Goal: Information Seeking & Learning: Learn about a topic

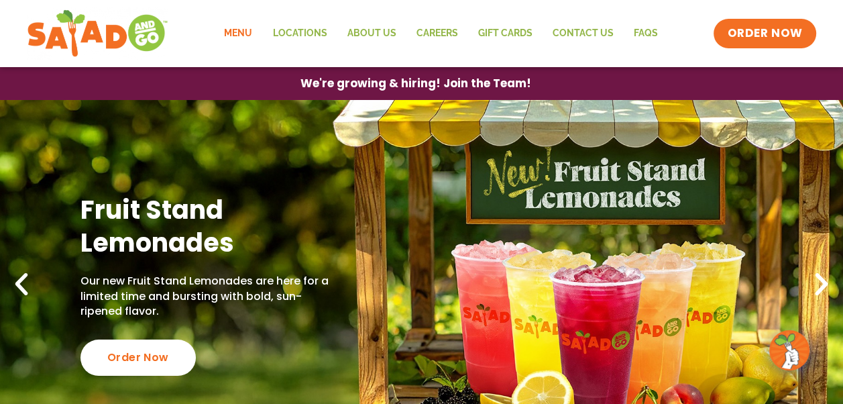
click at [244, 38] on link "Menu" at bounding box center [238, 33] width 48 height 31
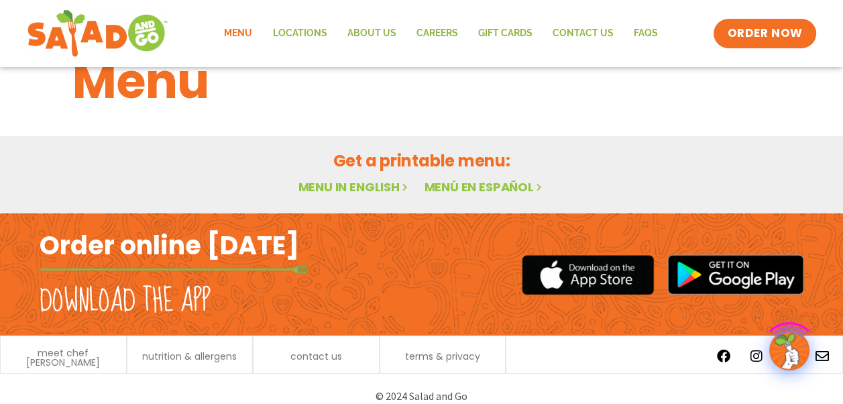
scroll to position [62, 0]
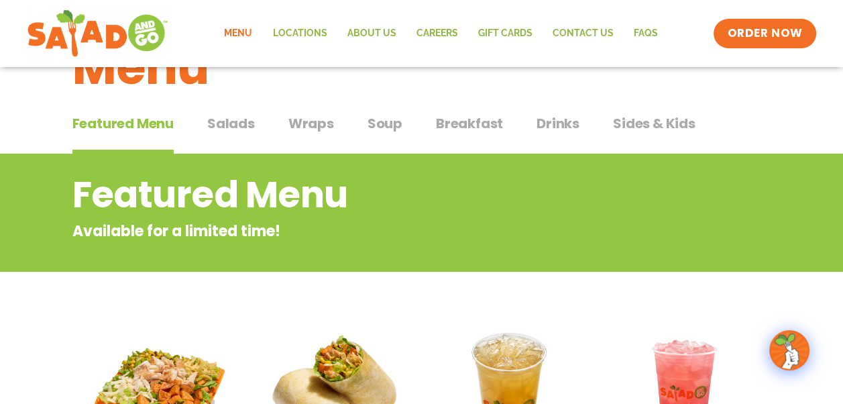
click at [381, 123] on span "Soup" at bounding box center [385, 123] width 35 height 20
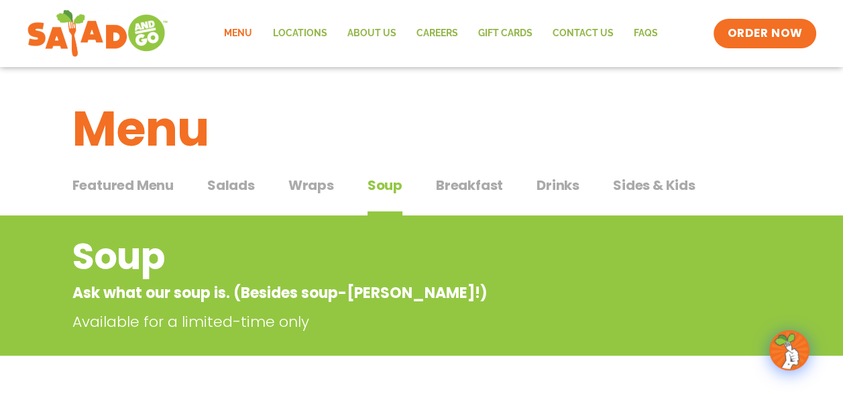
click at [647, 185] on span "Sides & Kids" at bounding box center [654, 185] width 83 height 20
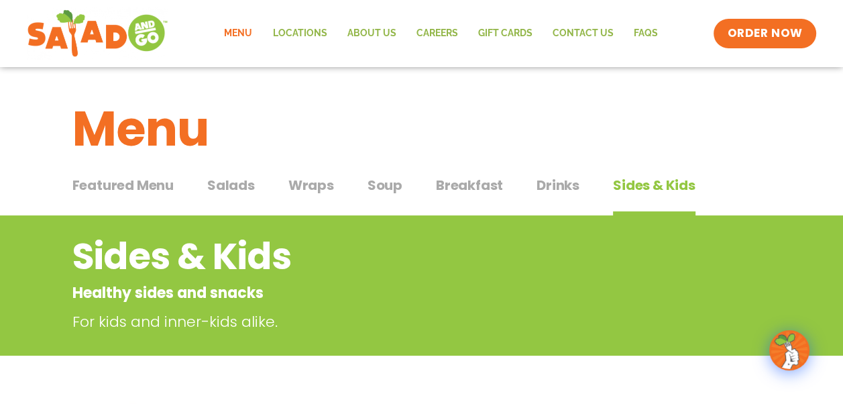
click at [306, 181] on span "Wraps" at bounding box center [312, 185] width 46 height 20
